Goal: Task Accomplishment & Management: Manage account settings

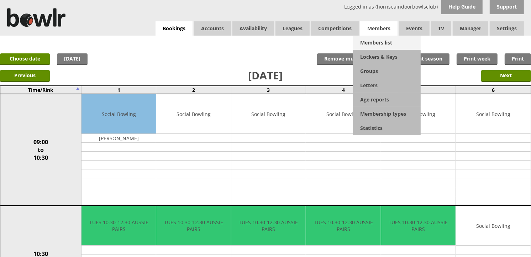
click at [387, 41] on link "Members list" at bounding box center [387, 43] width 68 height 14
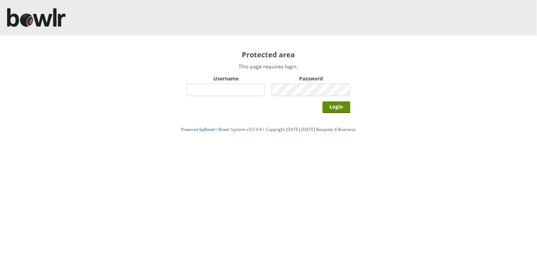
click at [231, 95] on input "Username" at bounding box center [226, 90] width 79 height 12
type input "hornseaindoorbowlsclub"
click at [323, 101] on input "Login" at bounding box center [337, 107] width 28 height 12
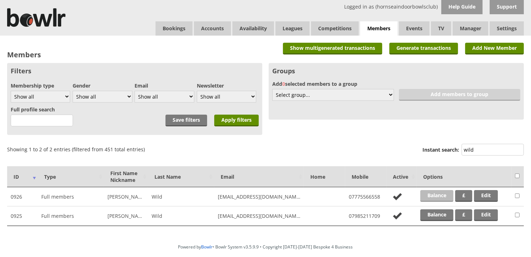
type input "wild"
click at [434, 193] on link "Balance" at bounding box center [436, 196] width 33 height 12
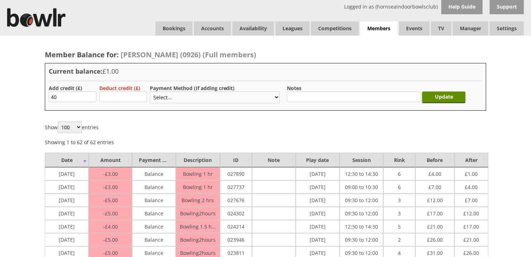
type input "40"
click at [195, 100] on select "Select... Cash Card Cheque Bank Transfer Other Member Card Gift Voucher Balance" at bounding box center [215, 97] width 130 height 12
select select "2"
click at [150, 91] on select "Select... Cash Card Cheque Bank Transfer Other Member Card Gift Voucher Balance" at bounding box center [215, 97] width 130 height 12
click at [446, 95] on input "Update" at bounding box center [443, 97] width 43 height 12
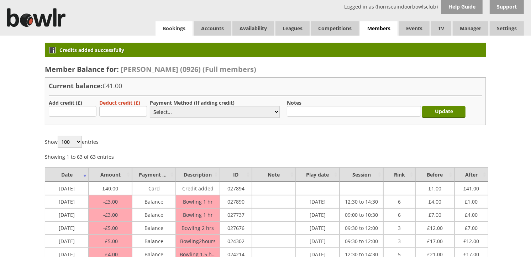
click at [171, 31] on link "Bookings" at bounding box center [174, 28] width 37 height 14
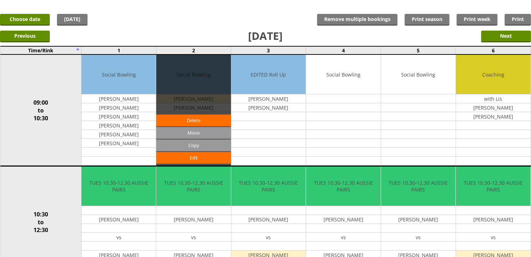
scroll to position [79, 0]
